Goal: Book appointment/travel/reservation

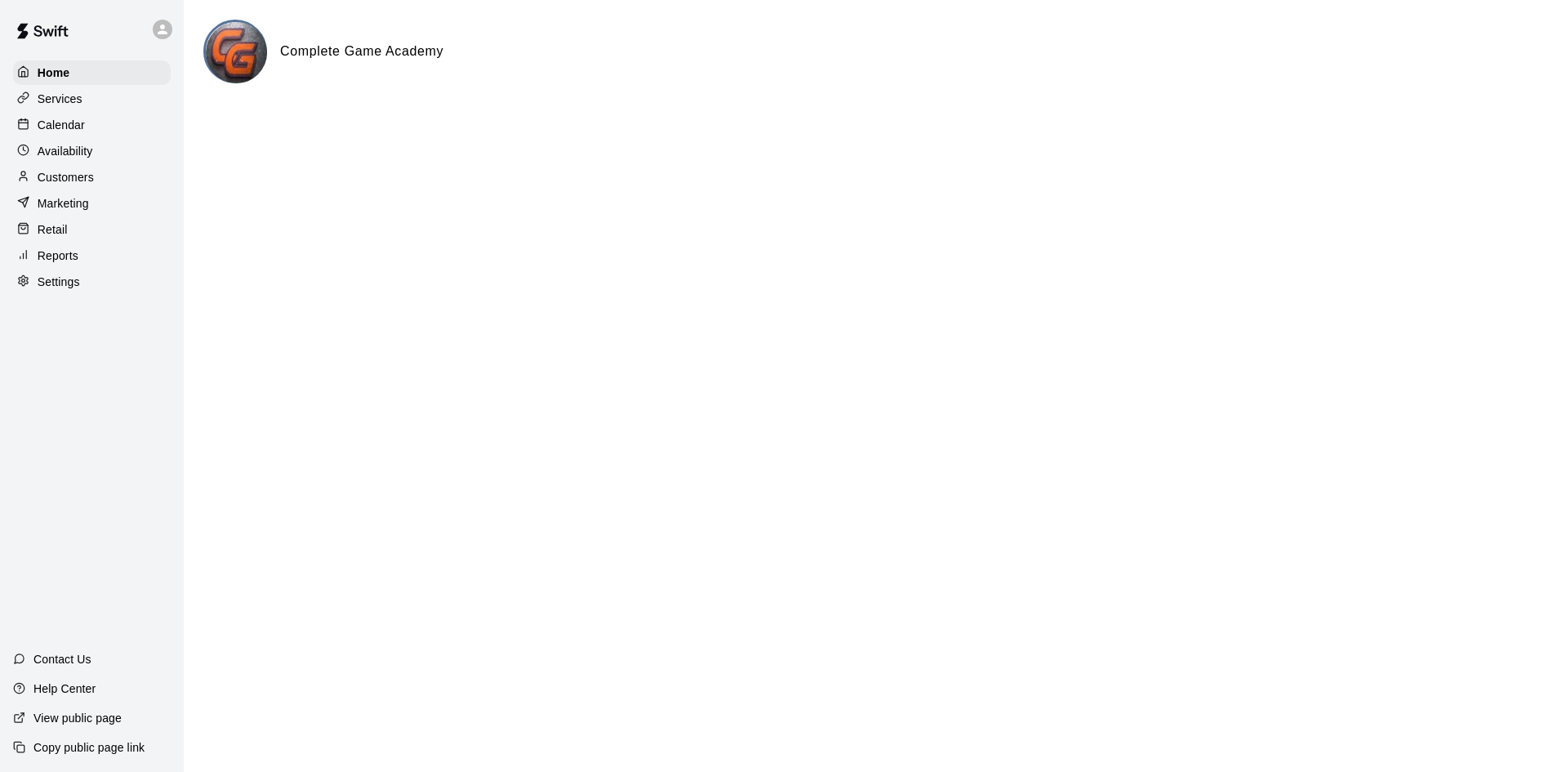
click at [82, 108] on div "Services" at bounding box center [92, 98] width 157 height 25
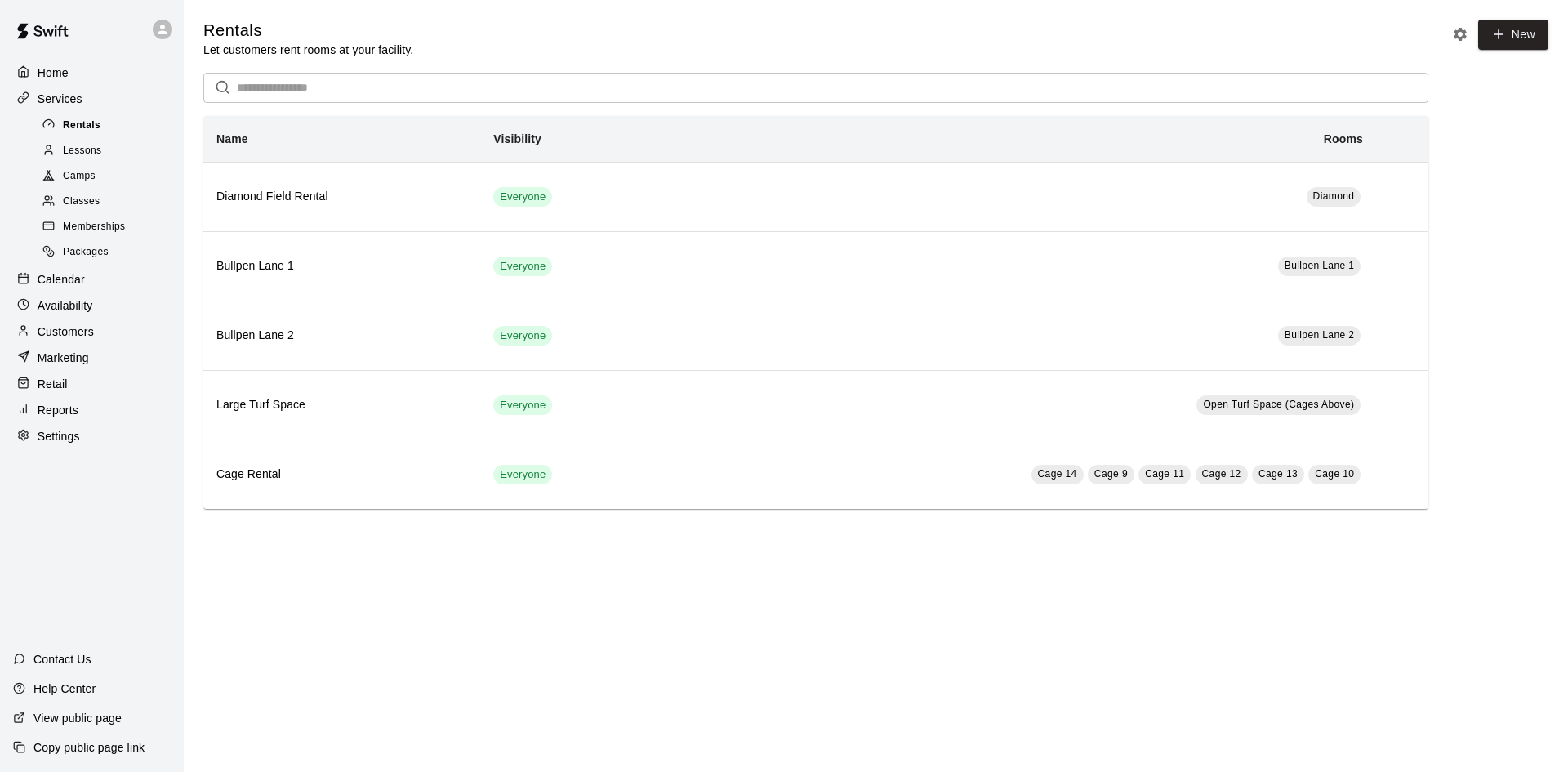
click at [89, 127] on span "Rentals" at bounding box center [82, 125] width 37 height 17
click at [82, 288] on p "Calendar" at bounding box center [61, 279] width 47 height 17
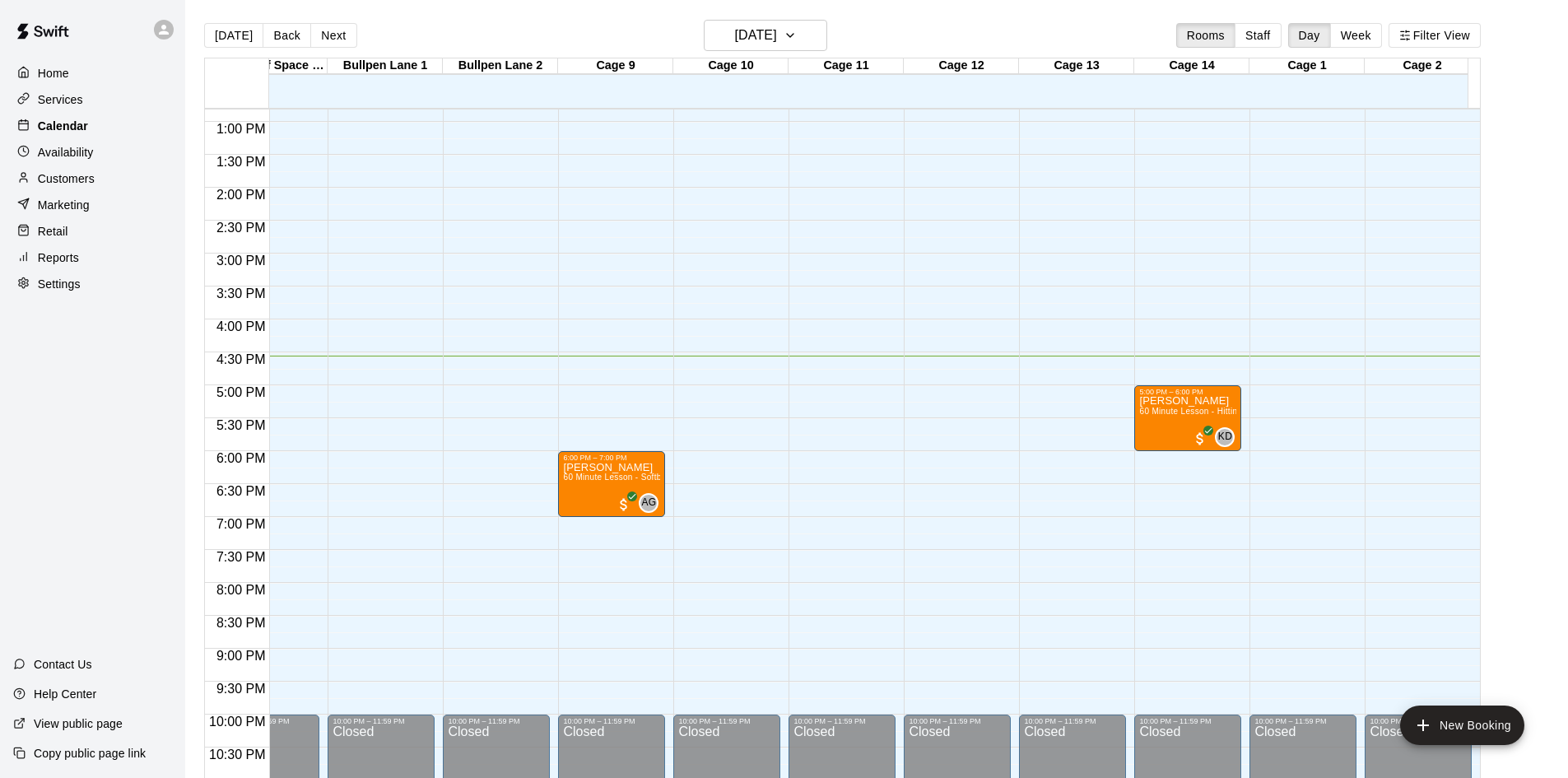
scroll to position [0, 221]
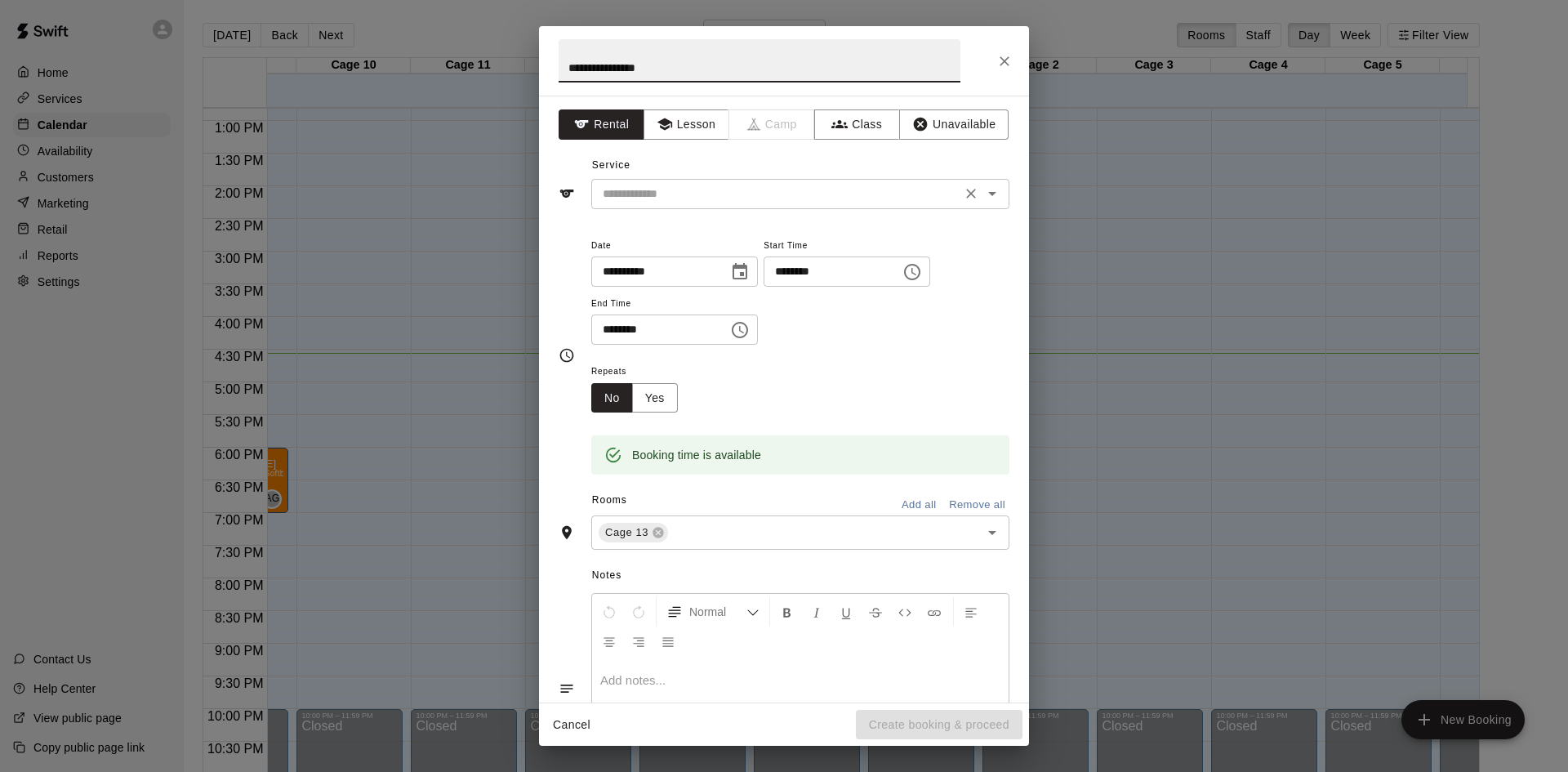
type input "**********"
click at [711, 191] on input "text" at bounding box center [777, 194] width 360 height 21
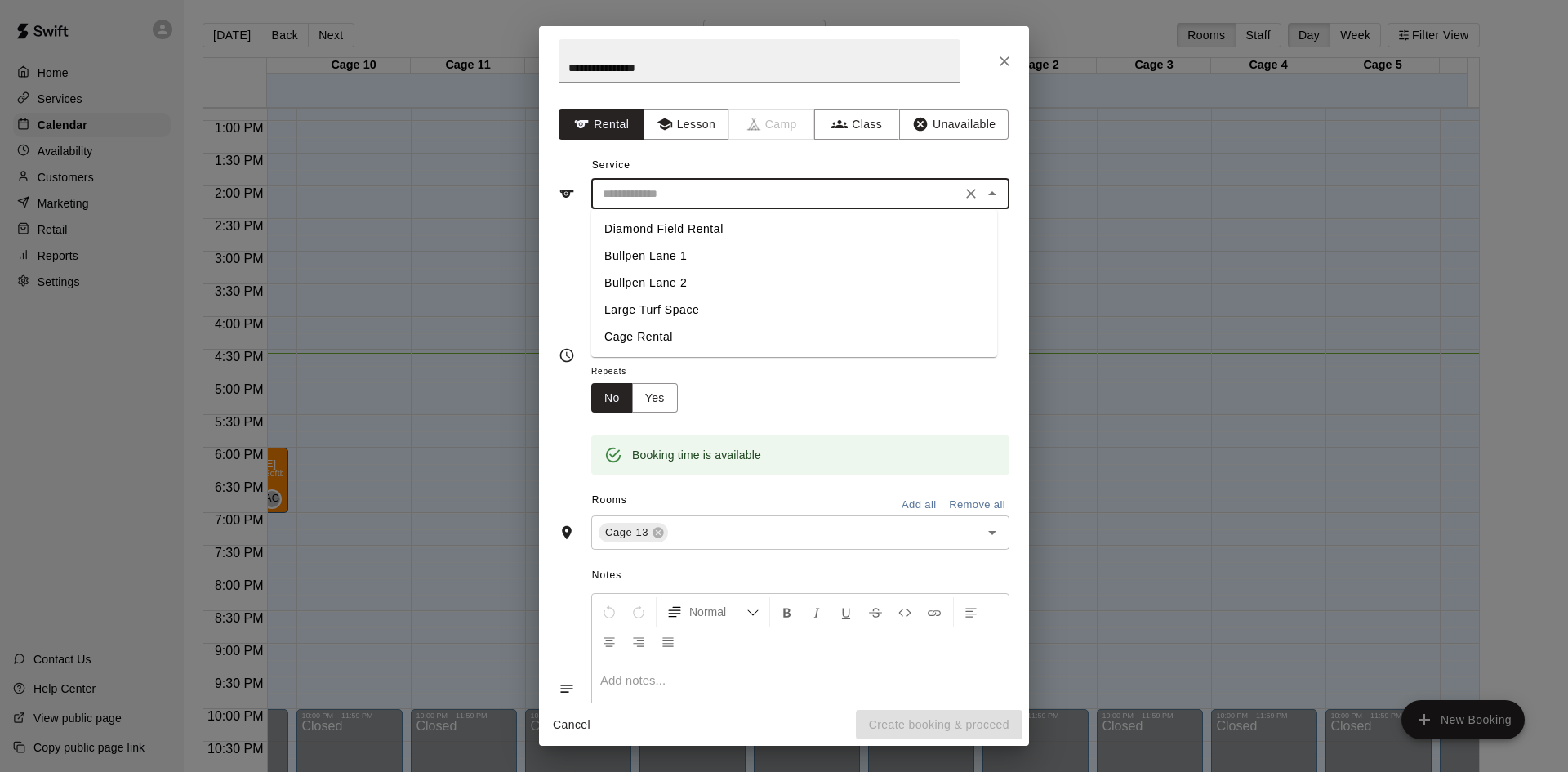
click at [696, 345] on li "Cage Rental" at bounding box center [794, 337] width 406 height 27
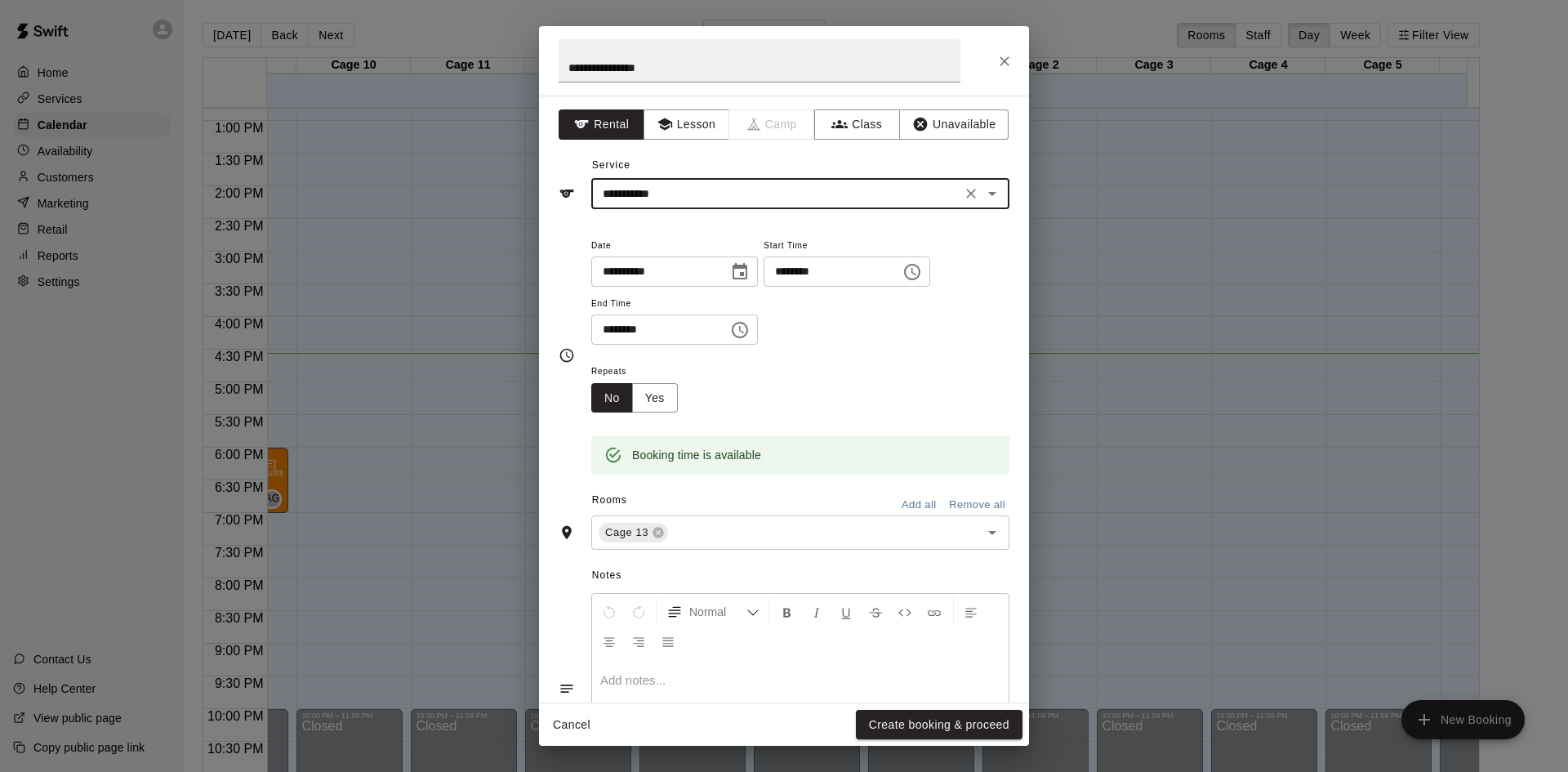
type input "**********"
click at [948, 713] on button "Create booking & proceed" at bounding box center [939, 725] width 166 height 31
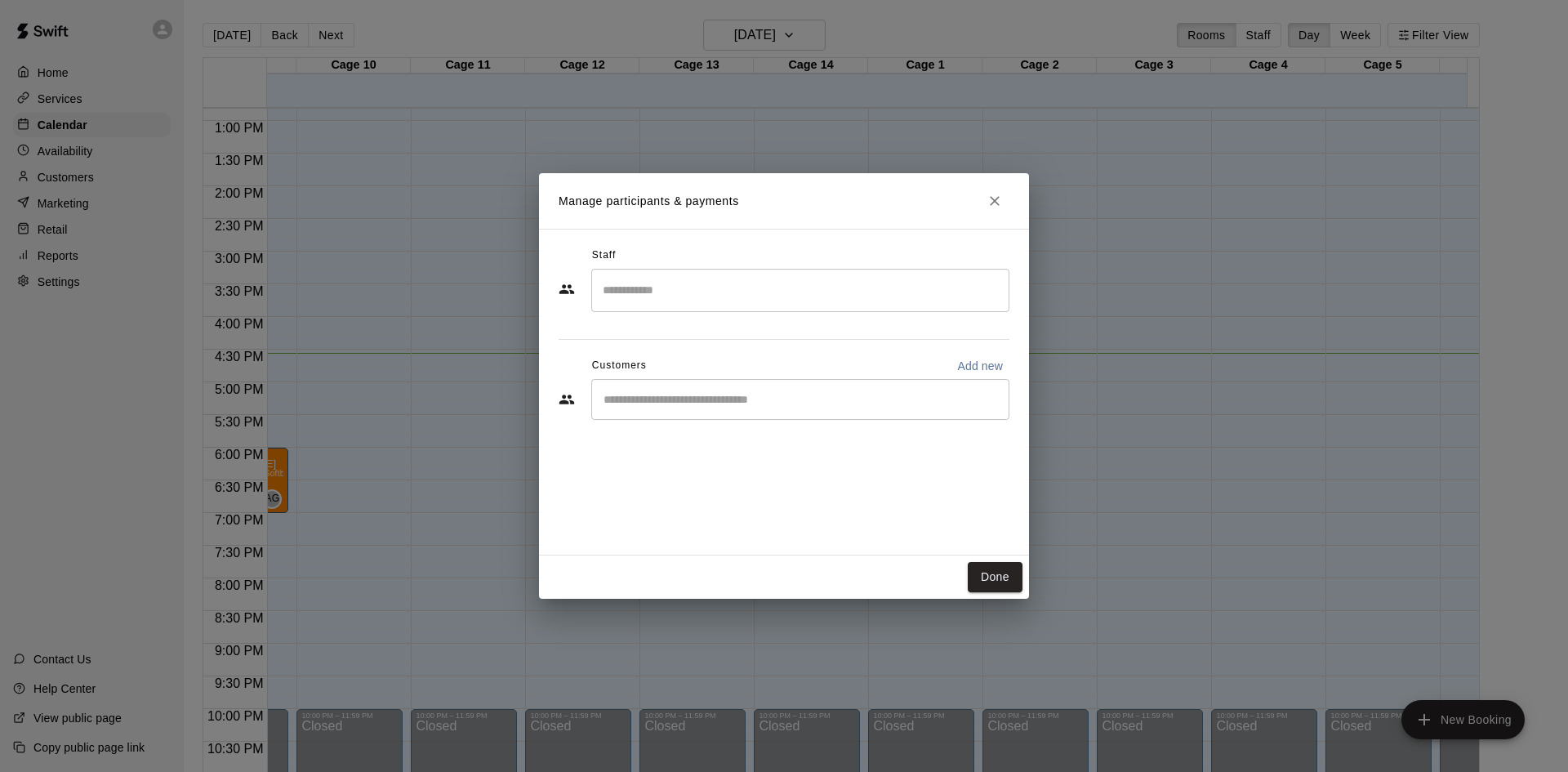
click at [703, 398] on input "Start typing to search customers..." at bounding box center [800, 399] width 404 height 17
type input "****"
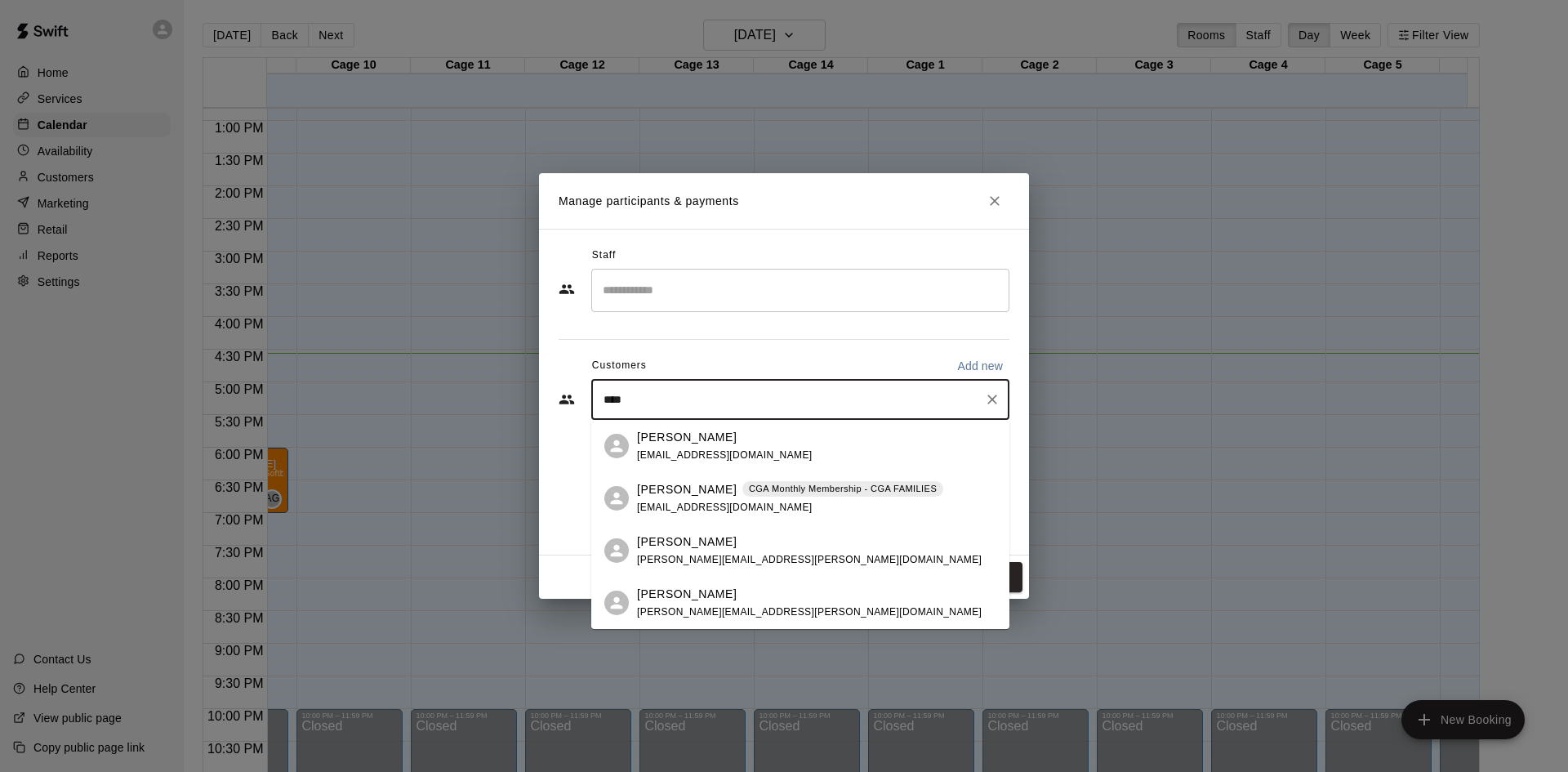
click at [731, 454] on span "[EMAIL_ADDRESS][DOMAIN_NAME]" at bounding box center [724, 455] width 175 height 12
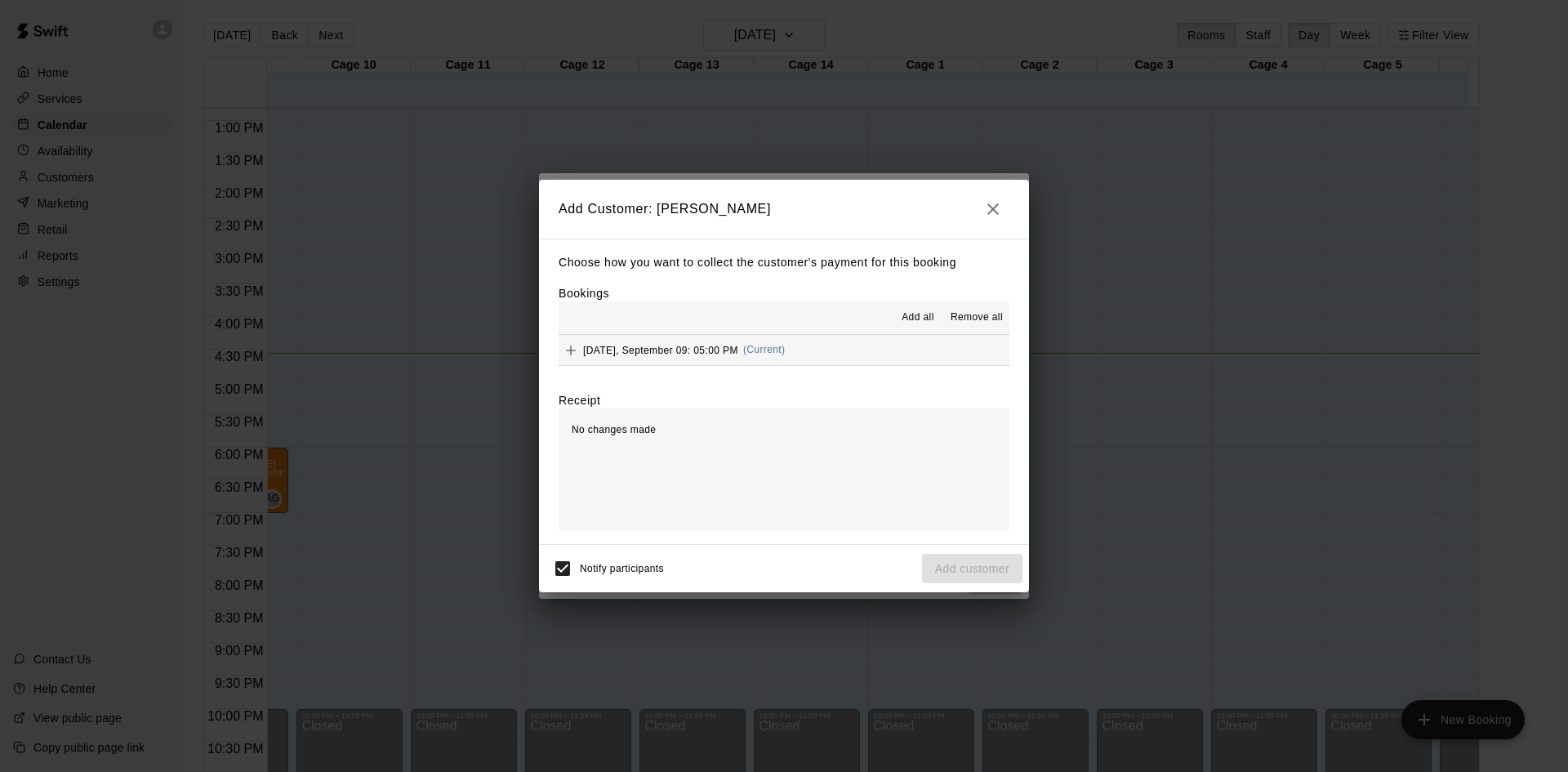
click at [738, 353] on span "[DATE], September 09: 05:00 PM" at bounding box center [660, 350] width 156 height 12
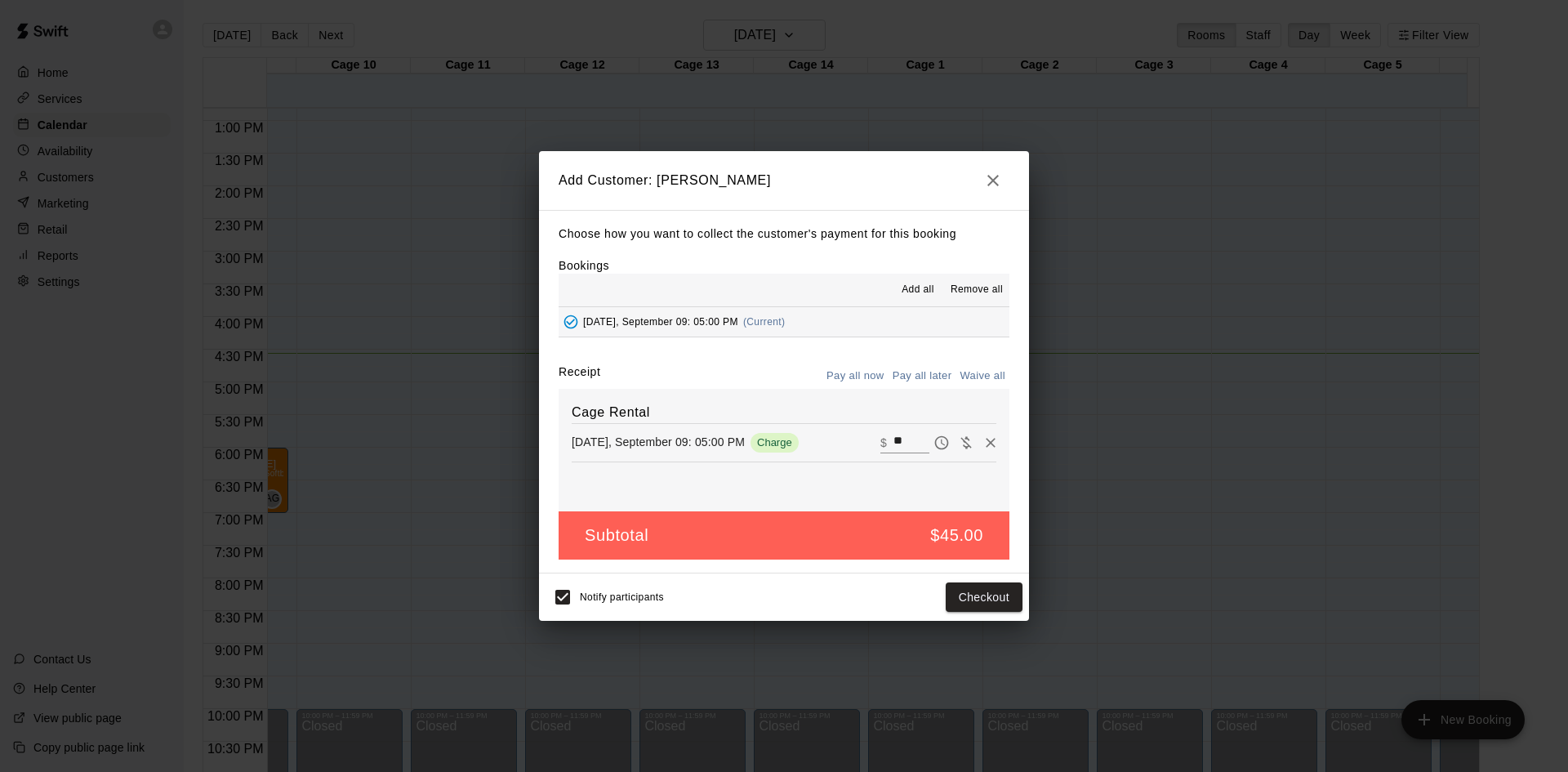
click at [946, 541] on h5 "$45.00" at bounding box center [957, 536] width 53 height 22
click at [919, 374] on button "Pay all later" at bounding box center [922, 376] width 68 height 26
click at [954, 601] on button "Add customer" at bounding box center [972, 598] width 100 height 31
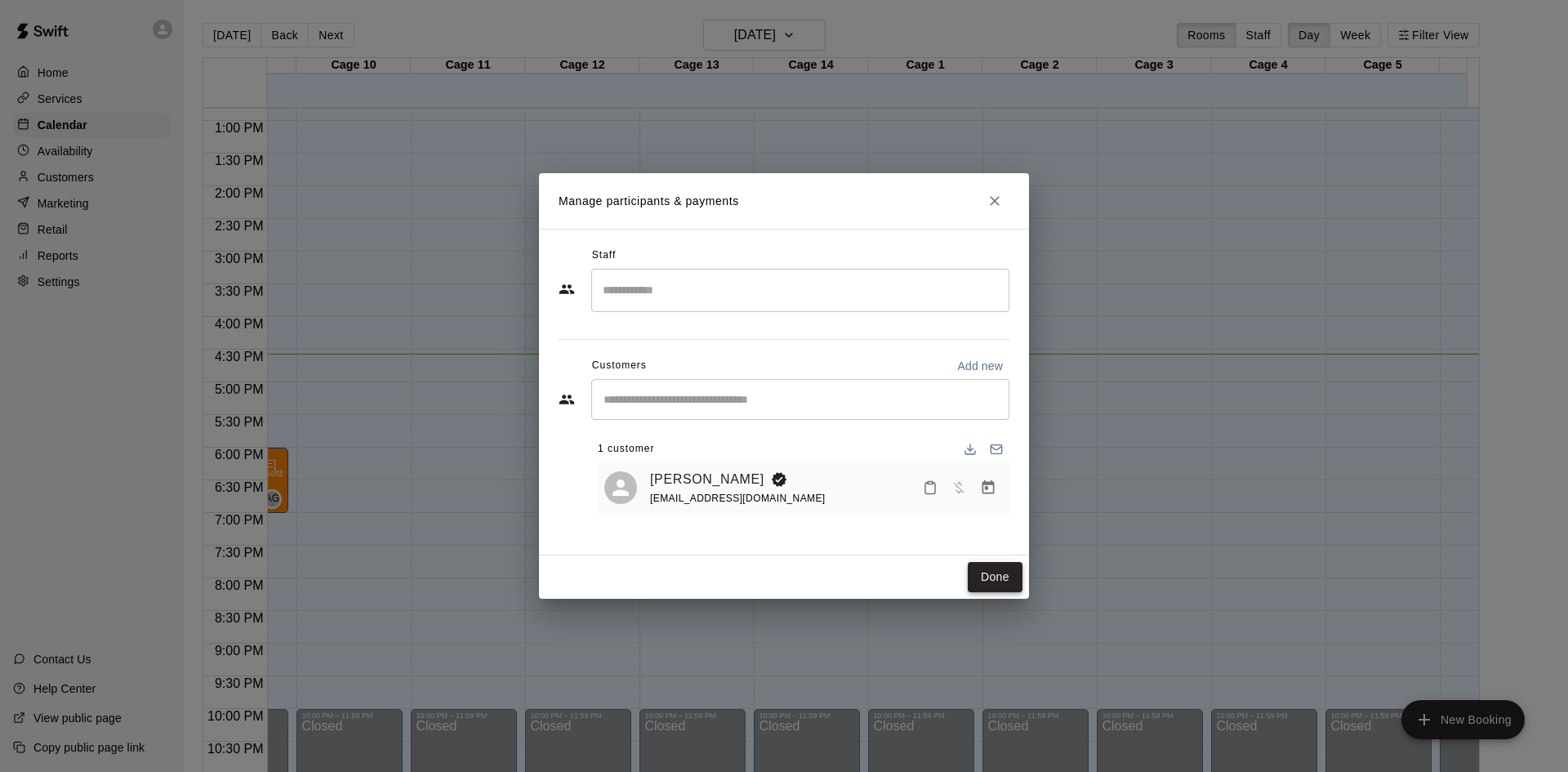
click at [1004, 582] on button "Done" at bounding box center [995, 577] width 55 height 31
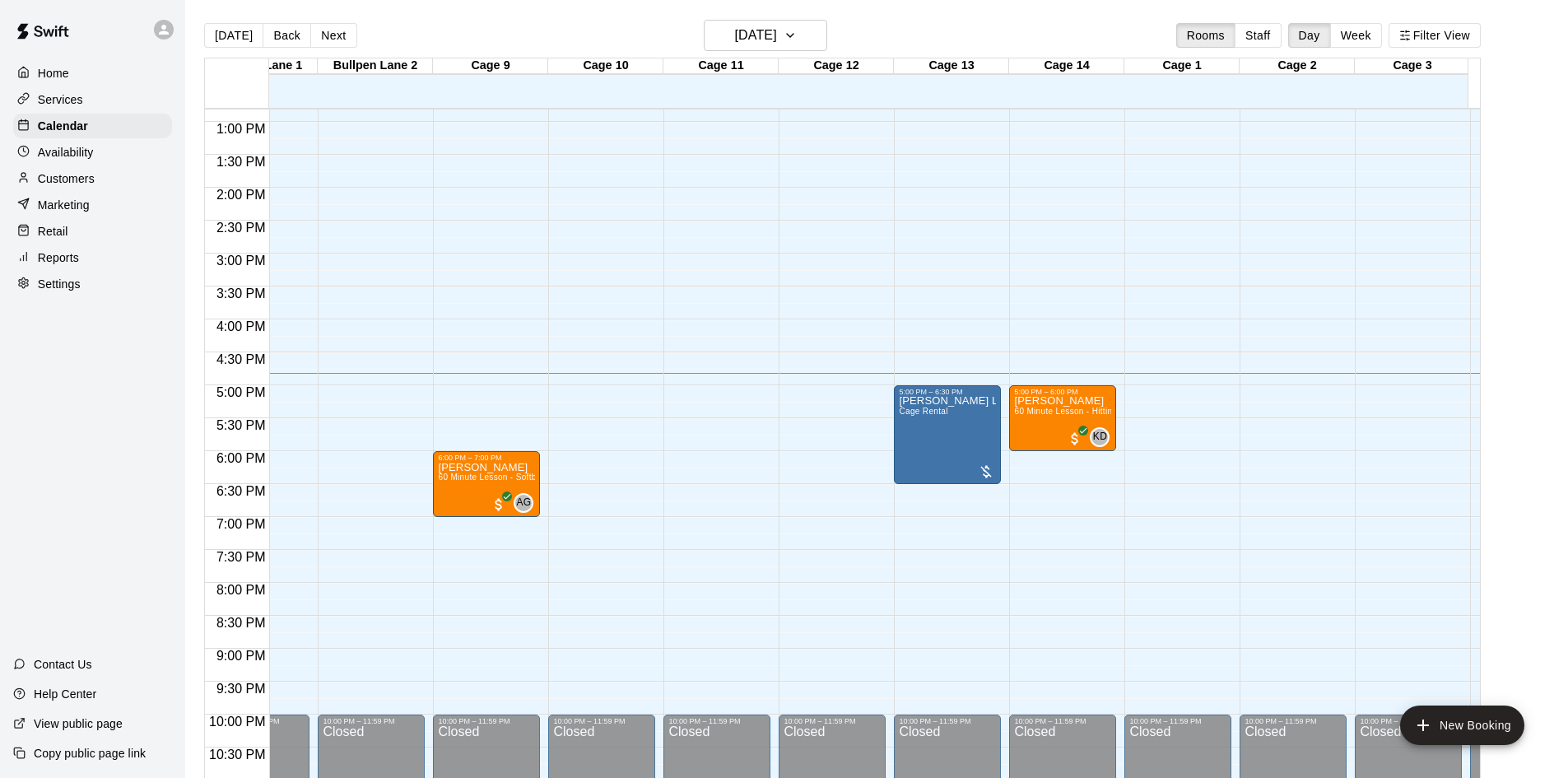
click at [88, 94] on div "Services" at bounding box center [92, 99] width 159 height 25
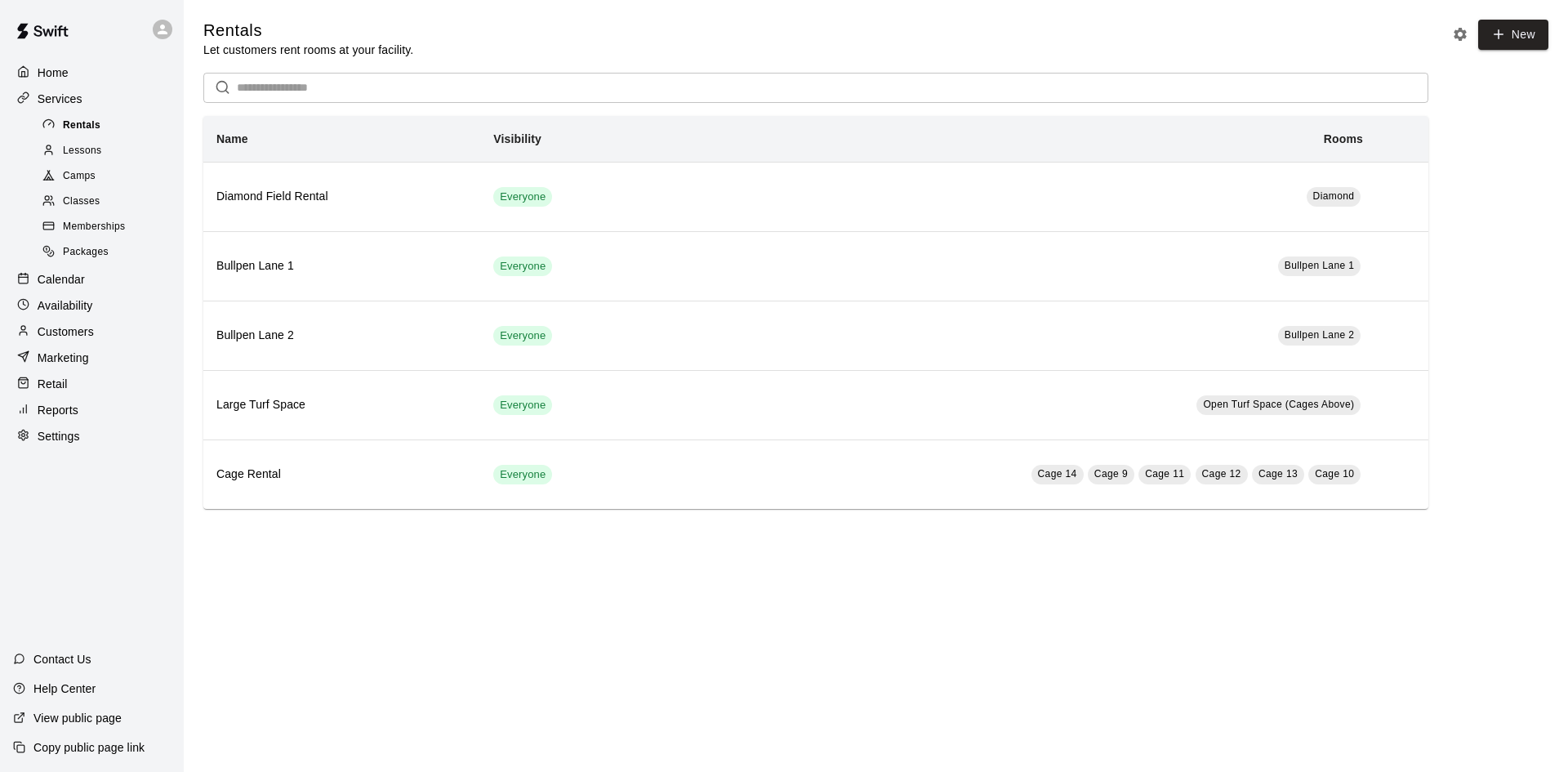
click at [110, 129] on div "Rentals" at bounding box center [108, 125] width 138 height 23
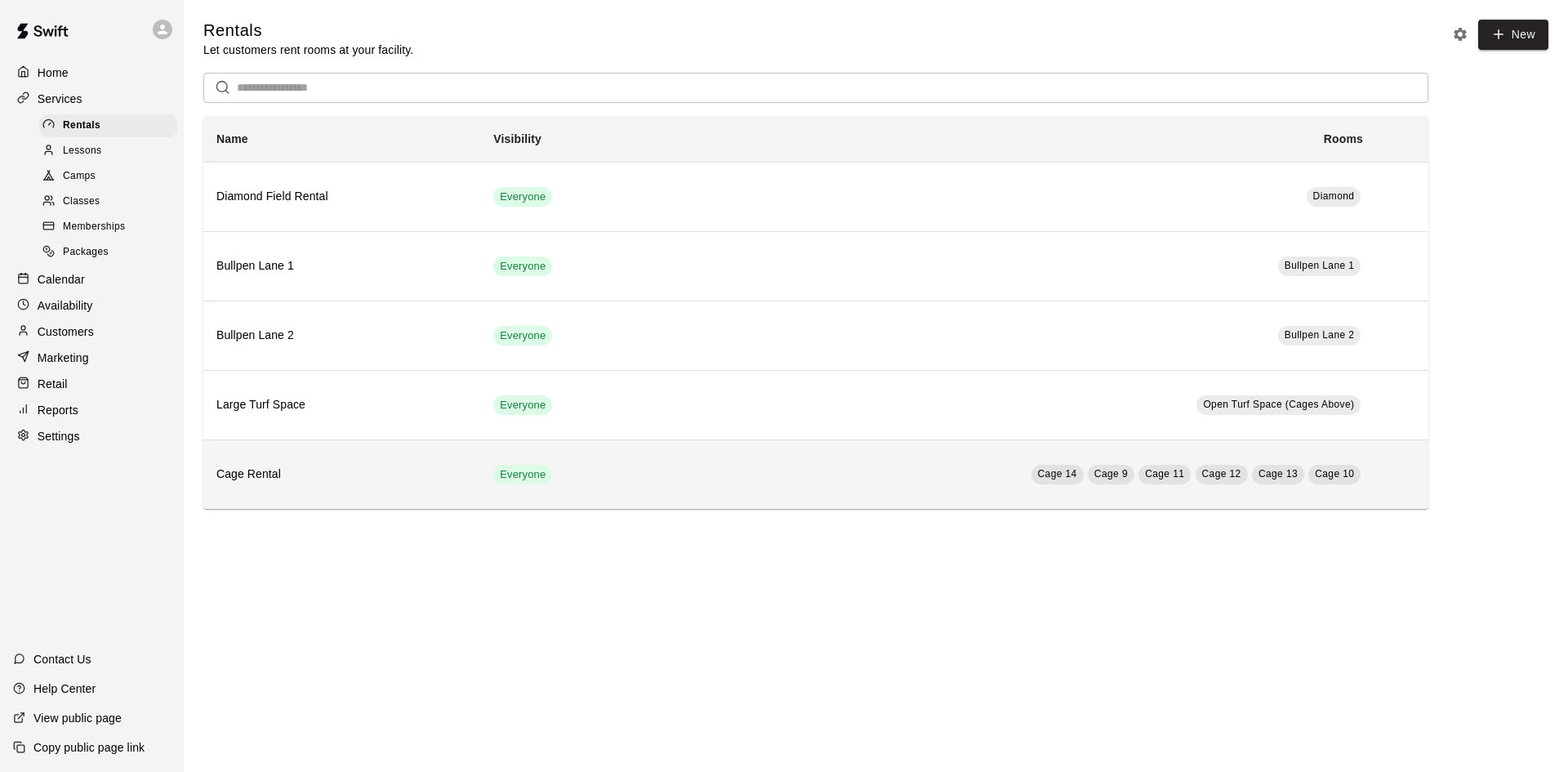
click at [378, 475] on h6 "Cage Rental" at bounding box center [342, 475] width 251 height 18
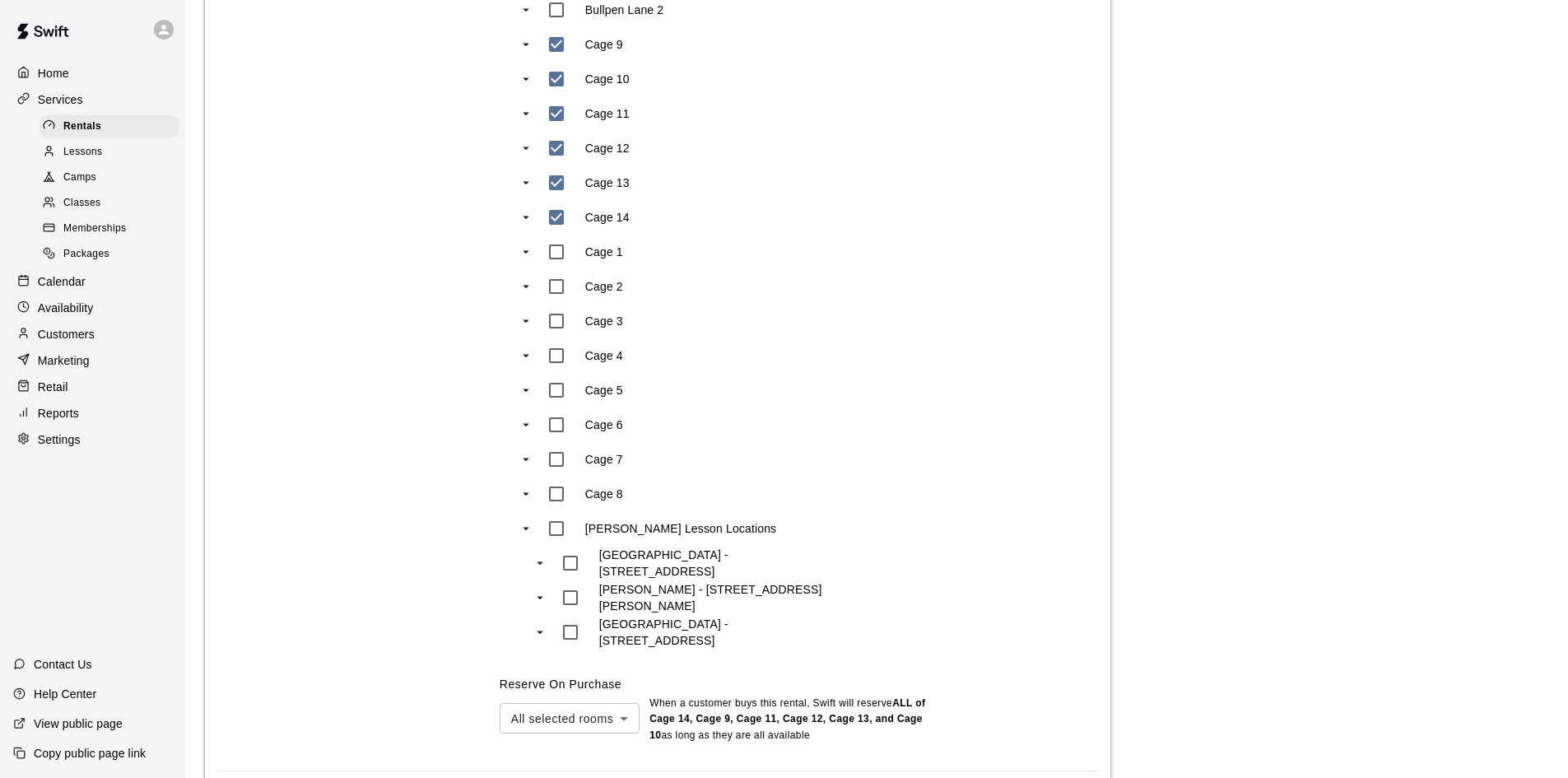
scroll to position [970, 0]
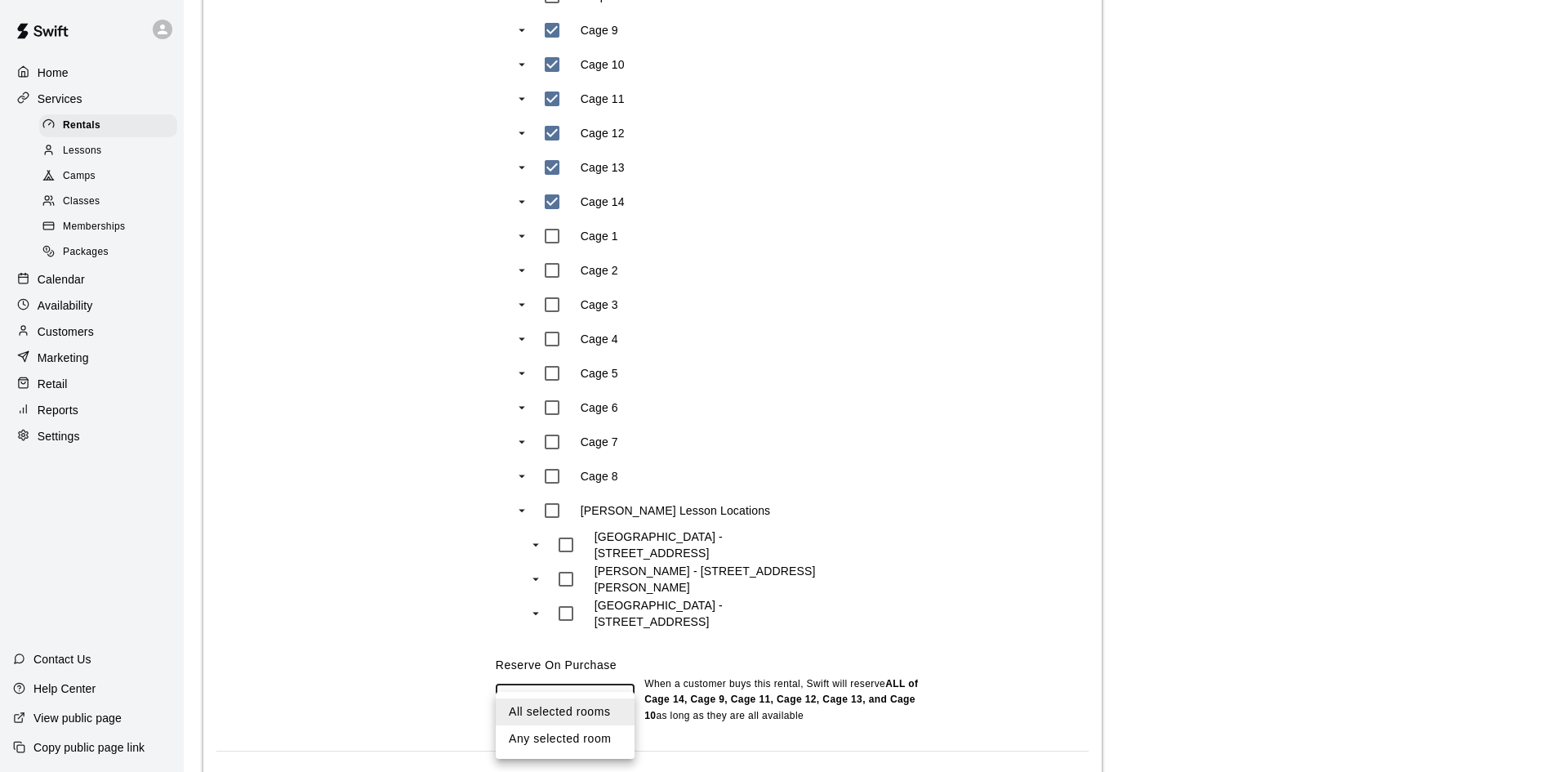
click at [578, 733] on li "Any selected room" at bounding box center [565, 739] width 139 height 27
type input "***"
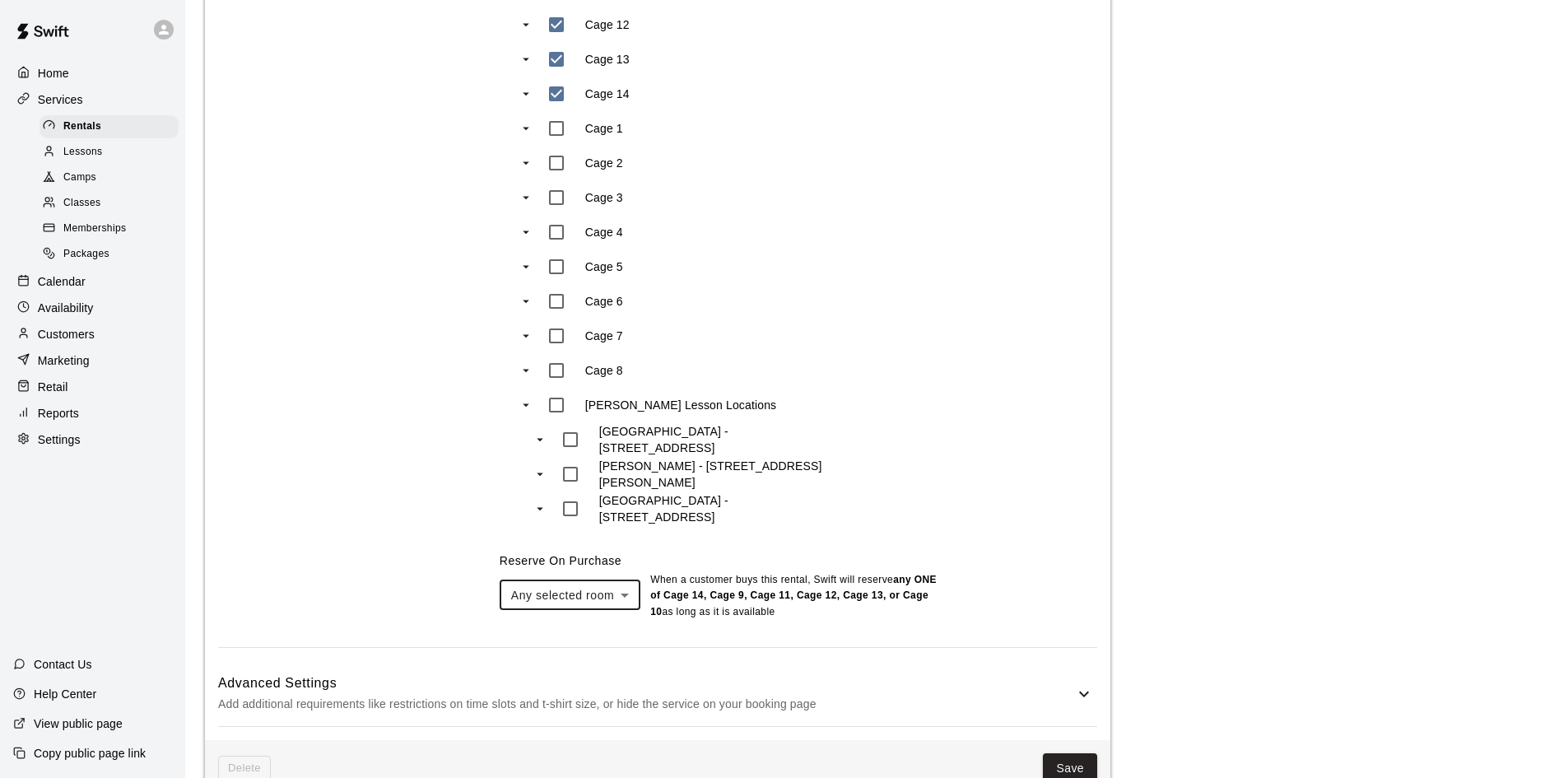
scroll to position [1119, 0]
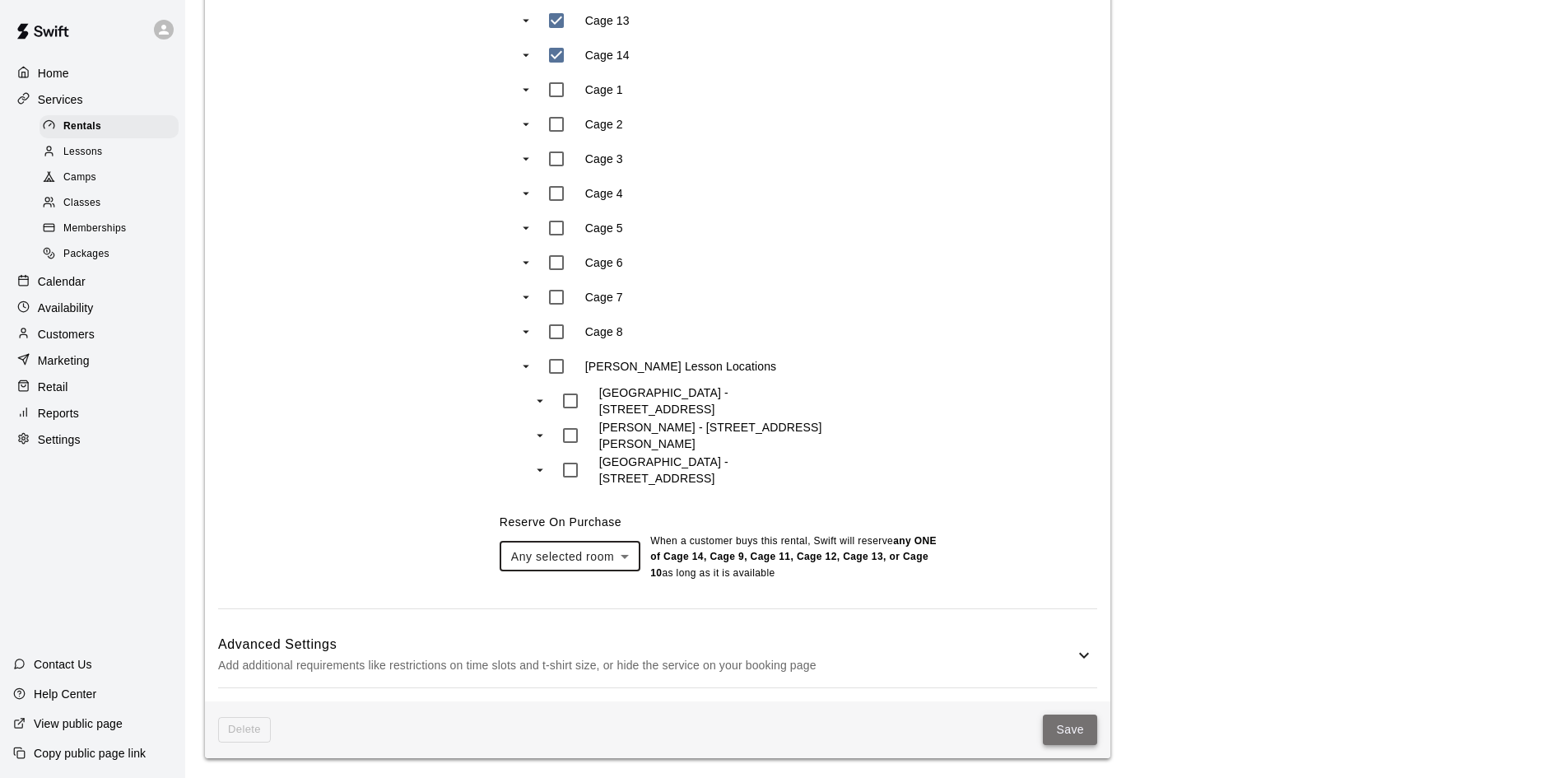
click at [1079, 725] on button "Save" at bounding box center [1069, 729] width 55 height 31
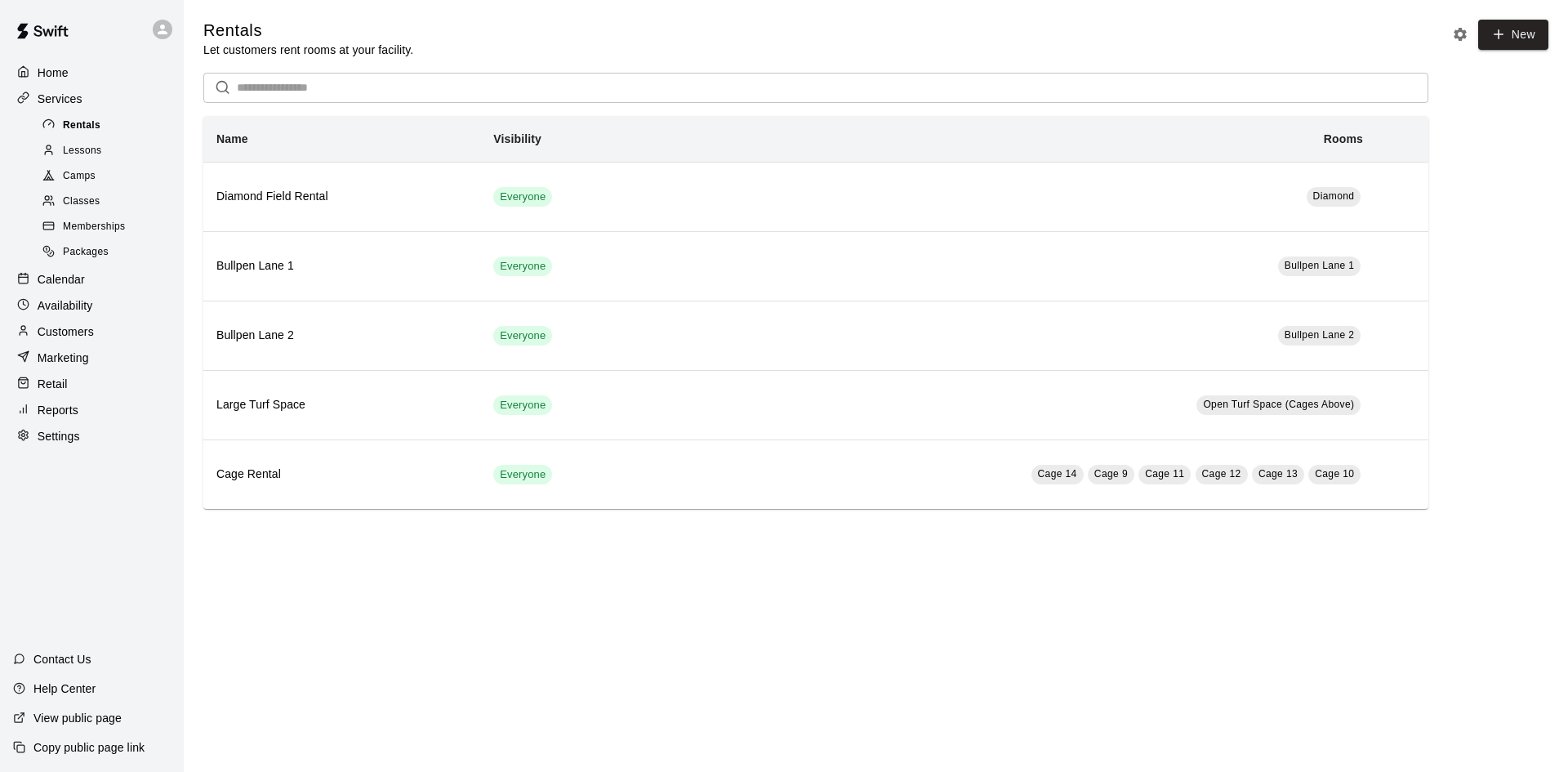
click at [112, 134] on div "Rentals" at bounding box center [108, 125] width 138 height 23
click at [87, 291] on div "Calendar" at bounding box center [92, 279] width 157 height 25
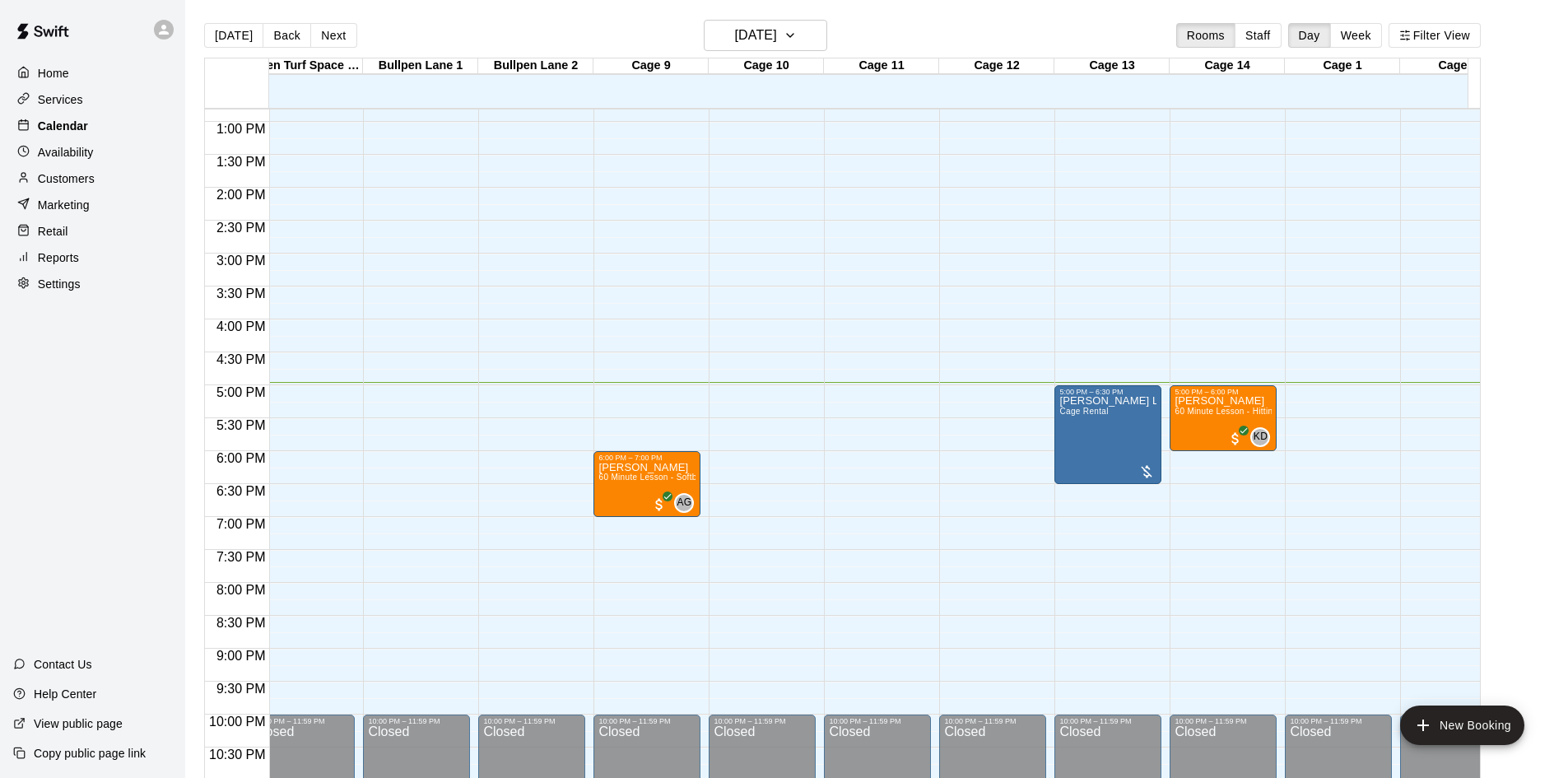
scroll to position [0, 168]
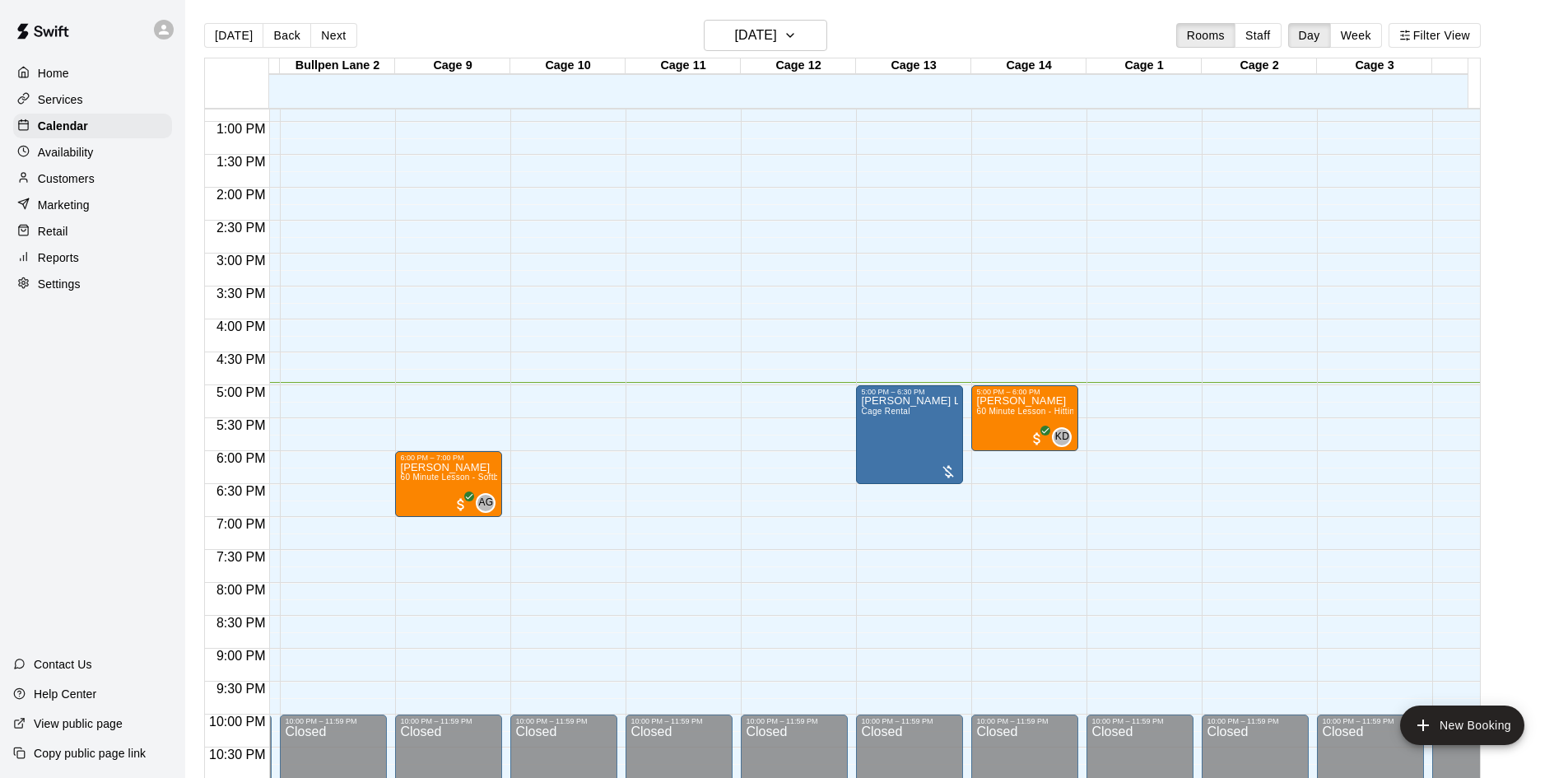
click at [1312, 545] on div at bounding box center [1259, 542] width 114 height 17
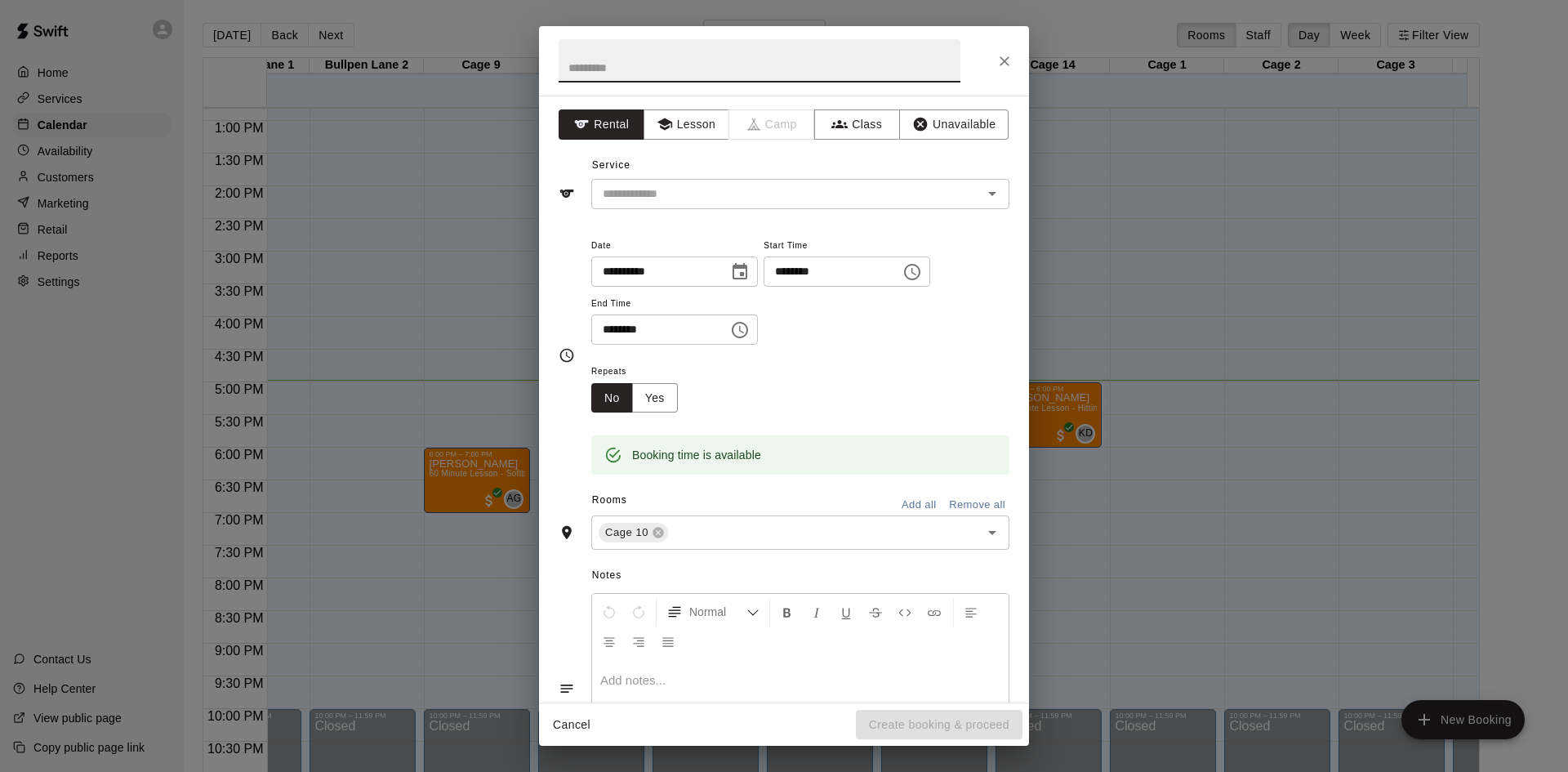
click at [1004, 50] on button "Close" at bounding box center [1005, 61] width 30 height 30
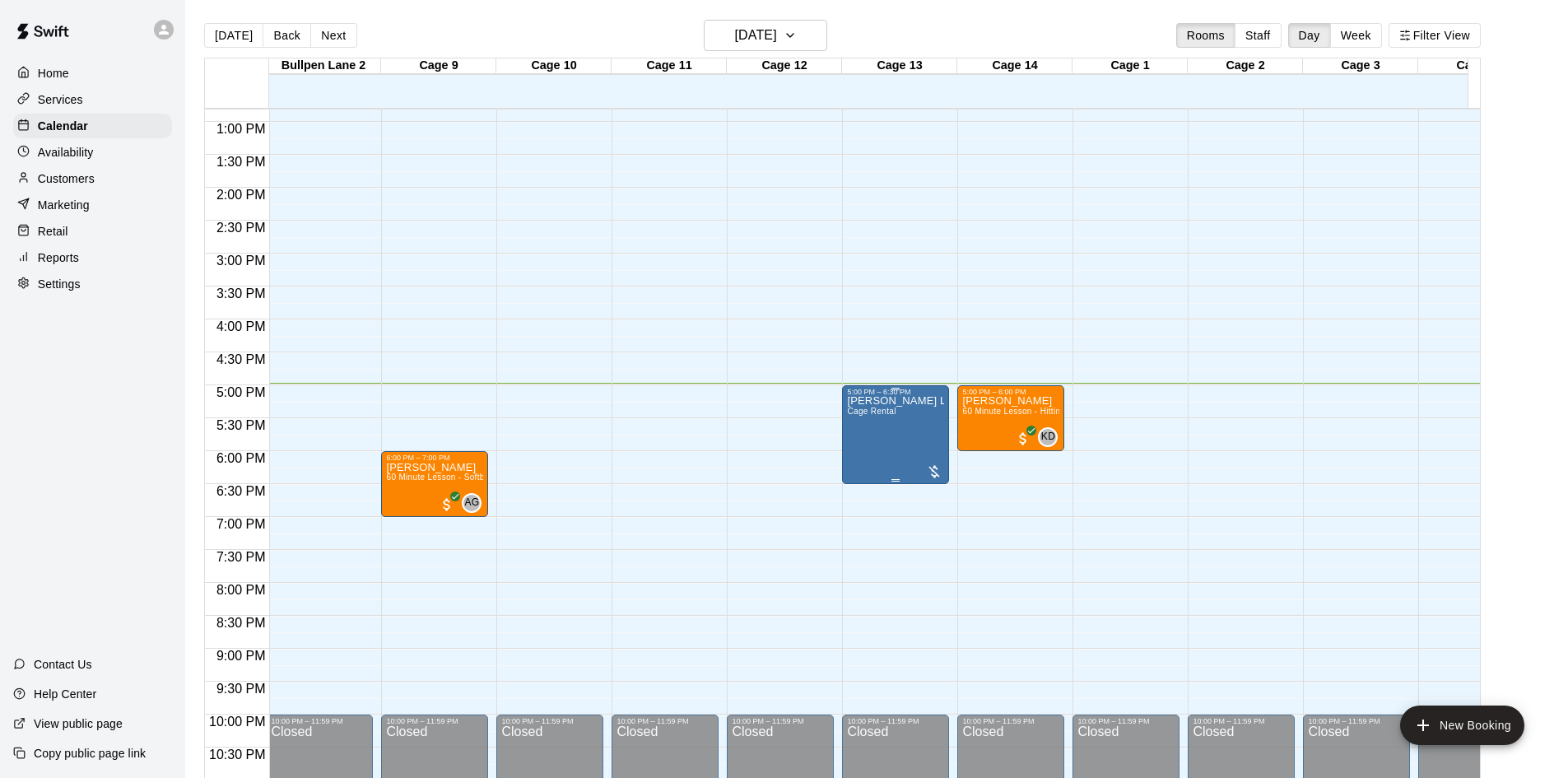
click at [883, 453] on div "[PERSON_NAME] Lesson Cage Rental" at bounding box center [896, 785] width 97 height 778
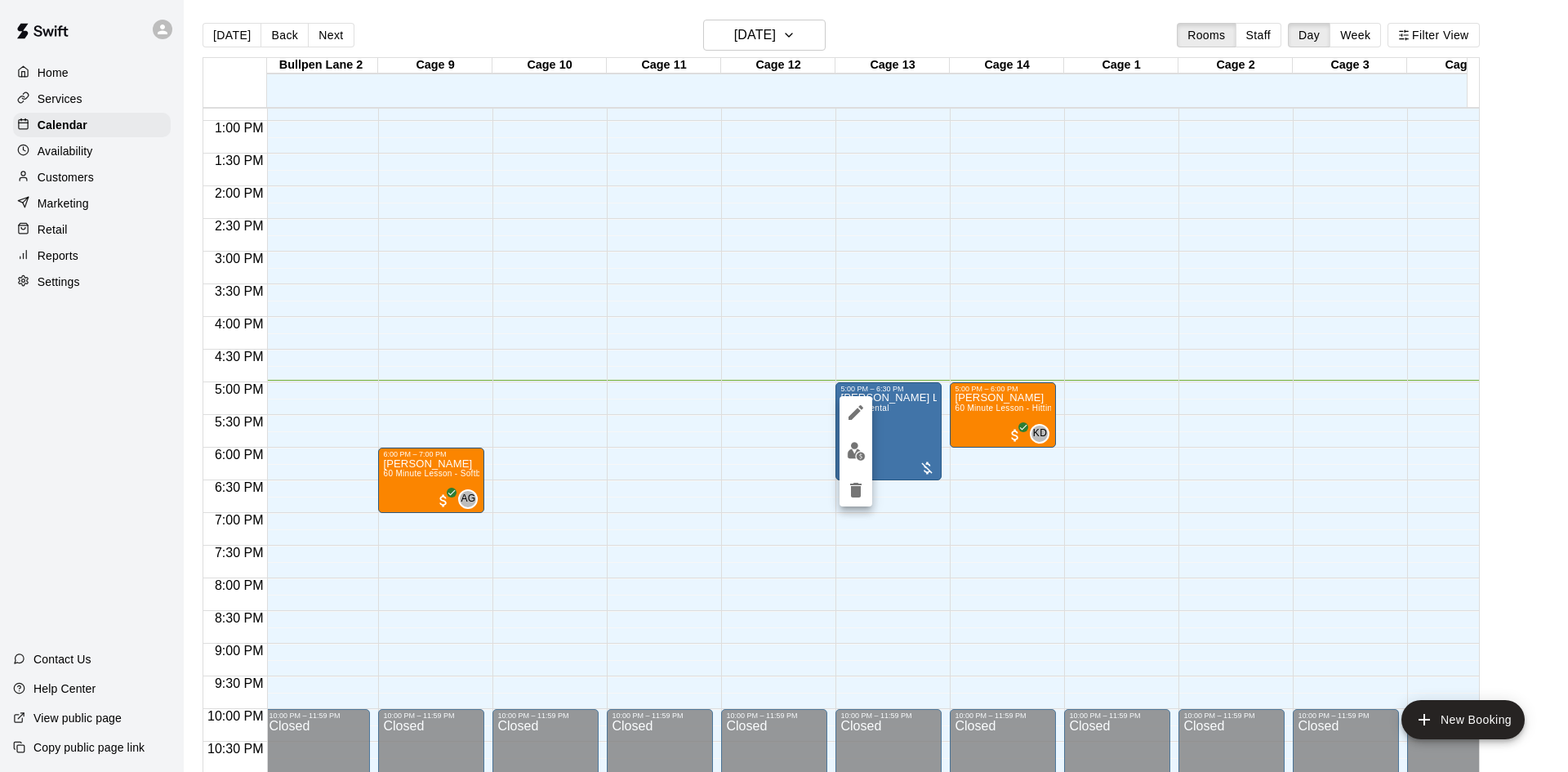
click at [859, 408] on icon "edit" at bounding box center [856, 413] width 20 height 20
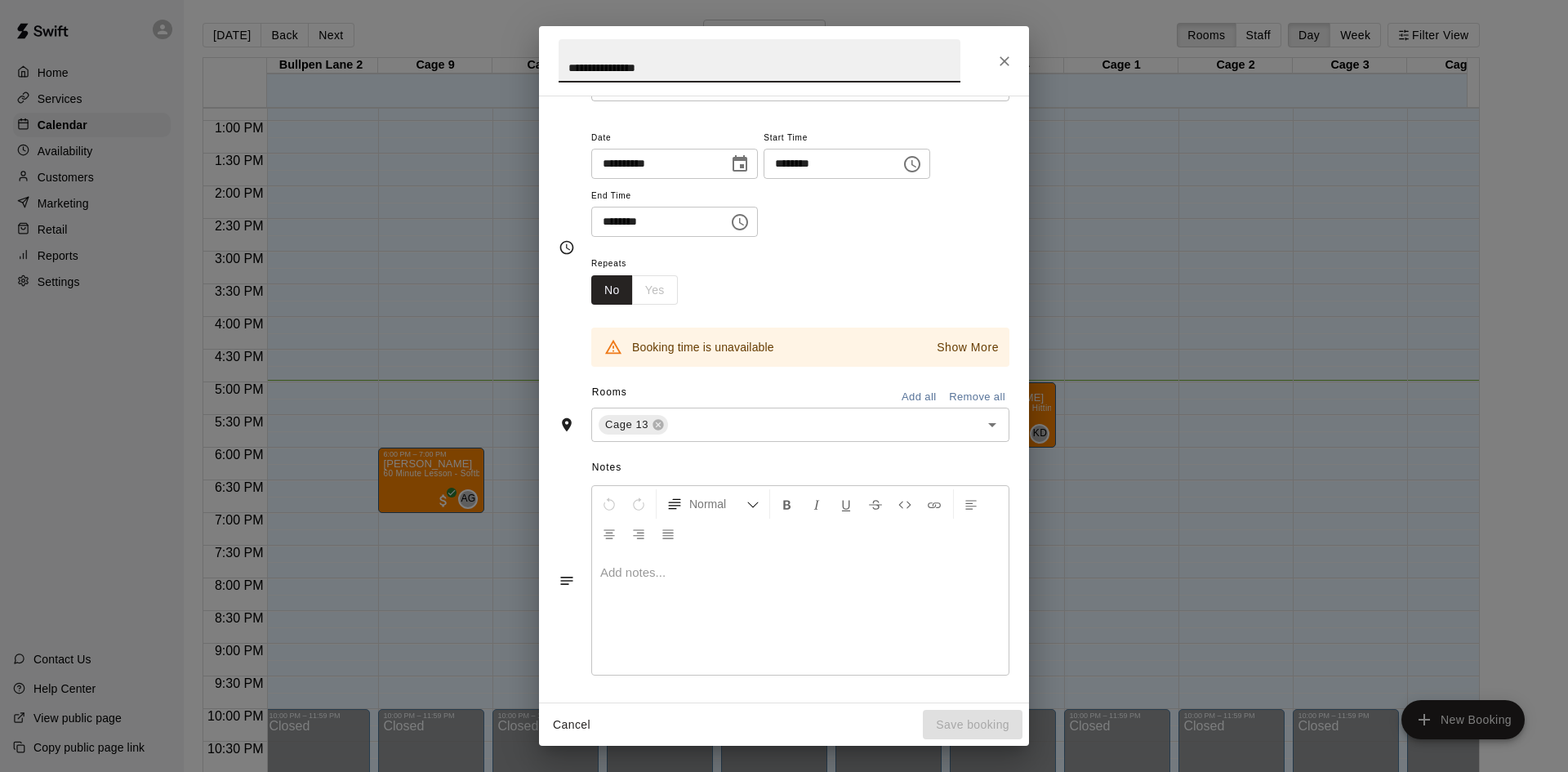
click at [1004, 70] on button "Close" at bounding box center [1005, 61] width 30 height 30
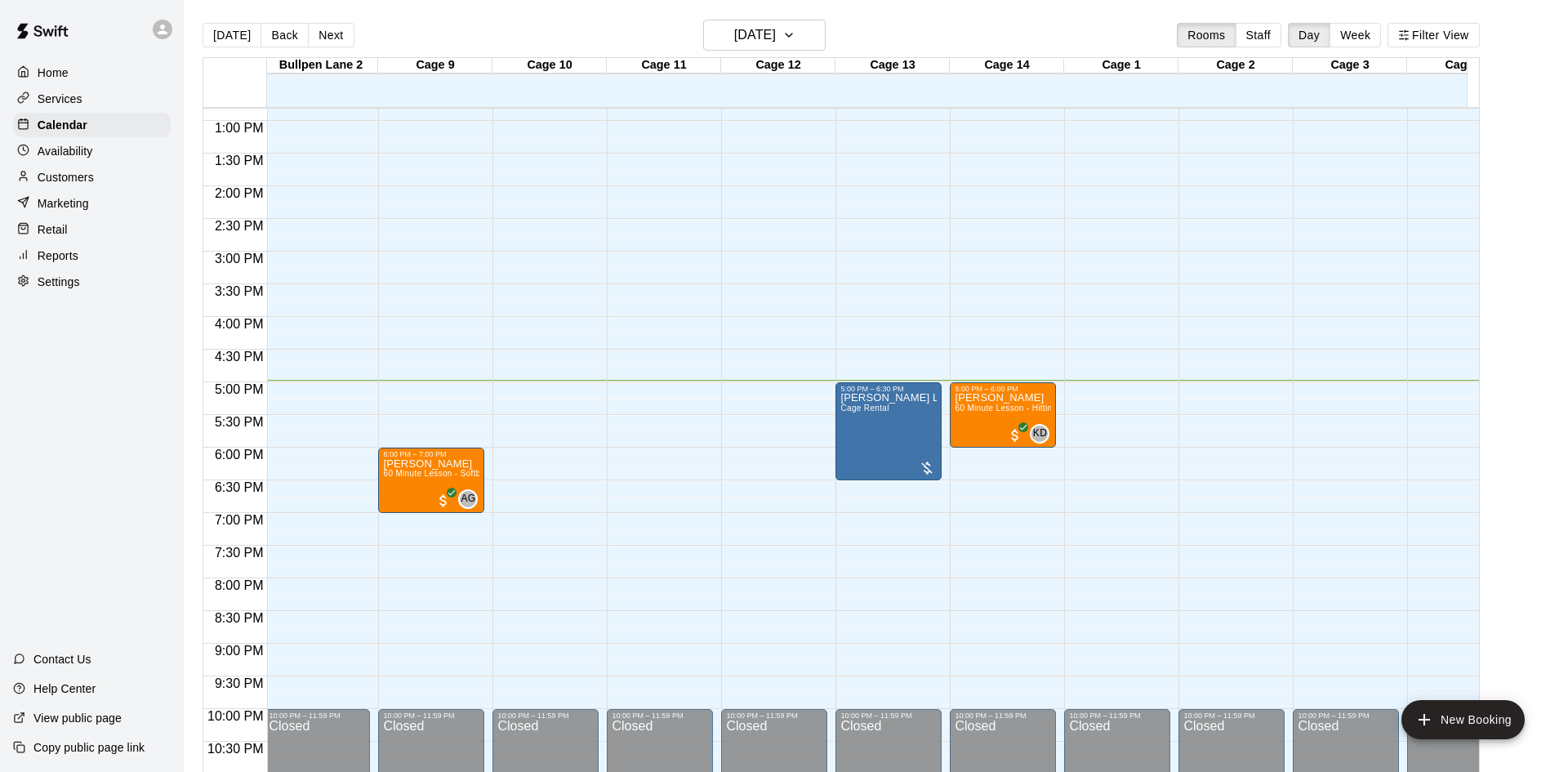
click at [1008, 61] on icon "Close" at bounding box center [1004, 61] width 17 height 17
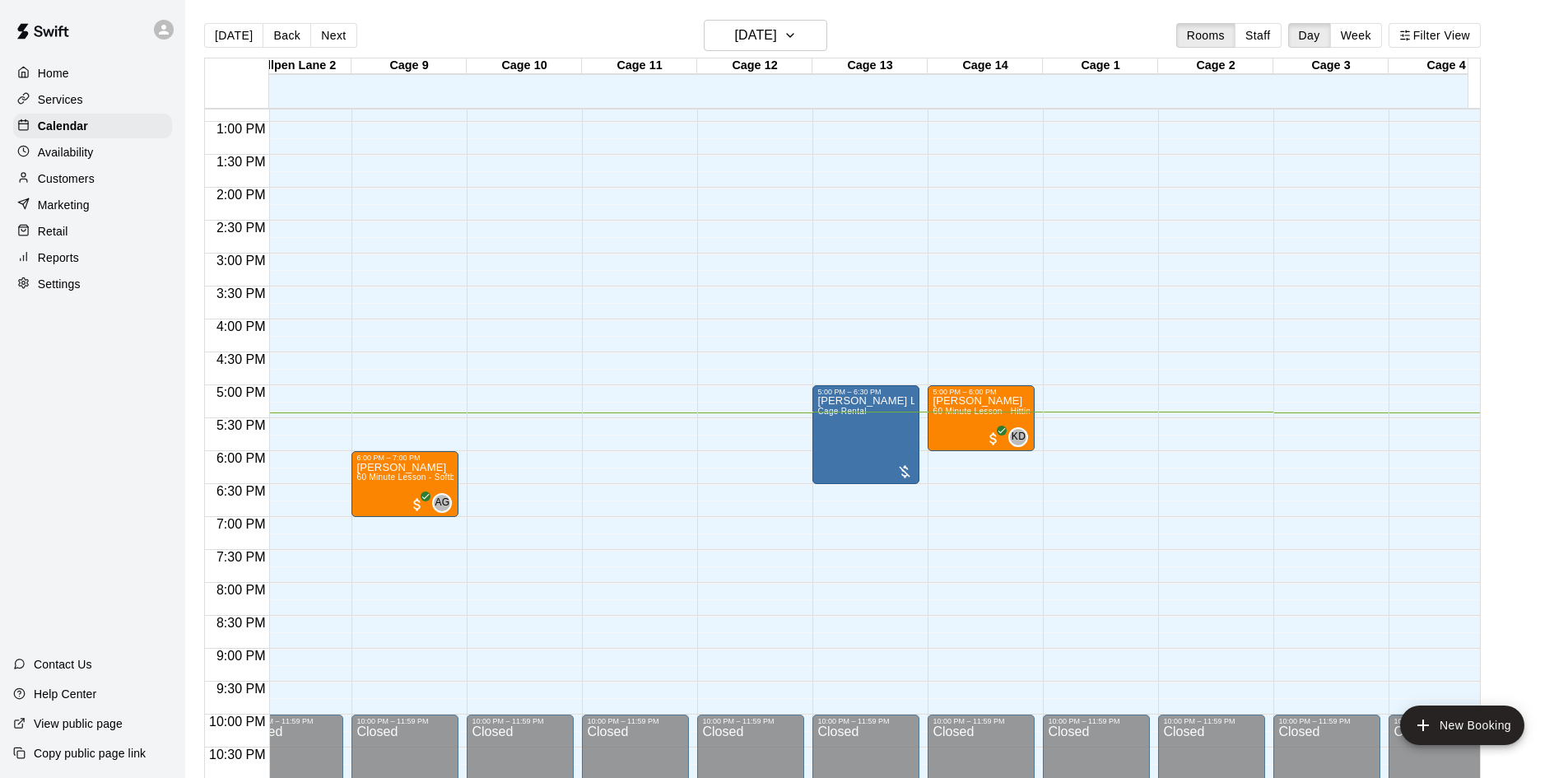
drag, startPoint x: 792, startPoint y: 291, endPoint x: 853, endPoint y: 285, distance: 61.3
click at [853, 285] on div "12:00 AM 12:30 AM 1:00 AM 1:30 AM 2:00 AM 2:30 AM 3:00 AM 3:30 AM 4:00 AM 4:30 …" at bounding box center [842, 453] width 1274 height 690
